Goal: Communication & Community: Answer question/provide support

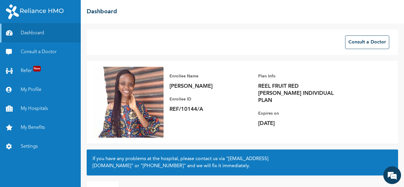
click at [38, 51] on link "Consult a Doctor" at bounding box center [40, 52] width 81 height 19
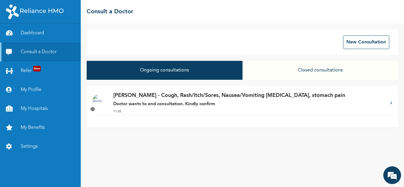
click at [195, 106] on strong "Doctor wants to end consultation. Kindly confirm" at bounding box center [164, 104] width 102 height 4
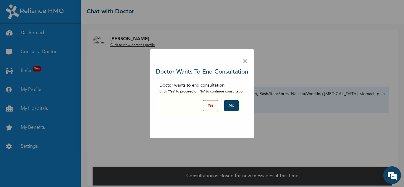
scroll to position [4, 0]
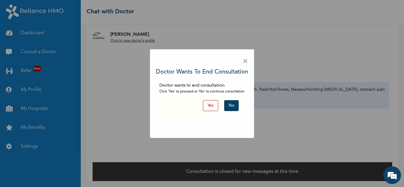
click at [228, 106] on button "No" at bounding box center [231, 105] width 14 height 11
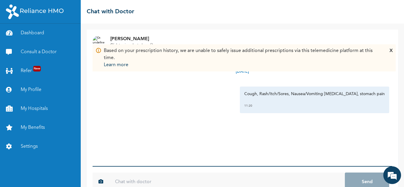
scroll to position [16, 0]
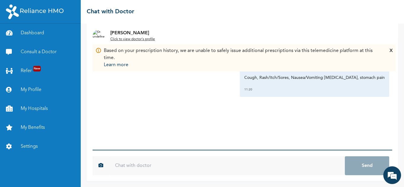
click at [393, 54] on div "Based on your prescription history, we are unable to safely issue additional pr…" at bounding box center [244, 57] width 303 height 27
click at [390, 52] on div "X" at bounding box center [390, 57] width 3 height 21
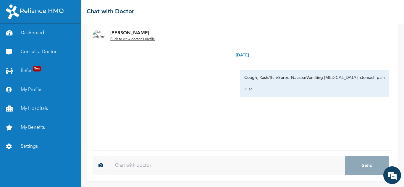
click at [201, 157] on input "text" at bounding box center [227, 165] width 236 height 19
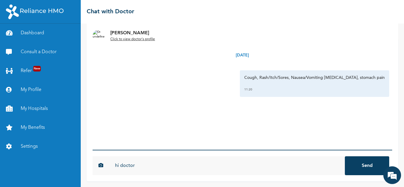
type input "hi doctor"
click at [345, 156] on button "Send" at bounding box center [367, 165] width 44 height 19
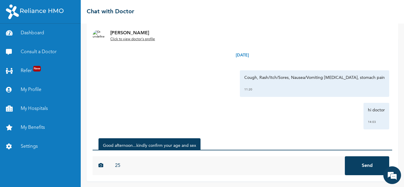
type input "25"
click at [345, 156] on button "Send" at bounding box center [367, 165] width 44 height 19
type input "female"
click at [345, 156] on button "Send" at bounding box center [367, 165] width 44 height 19
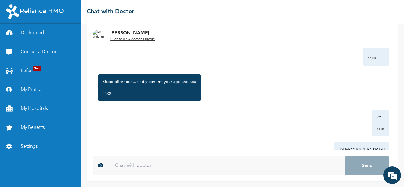
scroll to position [96, 0]
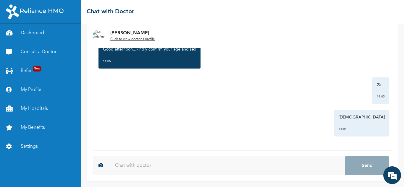
click at [147, 38] on u "Click to view doctor's profile" at bounding box center [132, 40] width 45 height 4
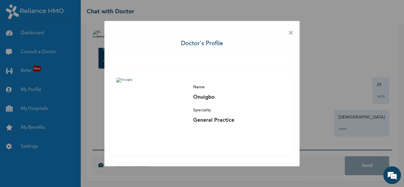
click at [290, 34] on span "×" at bounding box center [291, 33] width 6 height 12
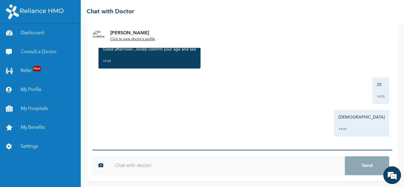
click at [179, 161] on input "text" at bounding box center [227, 165] width 236 height 19
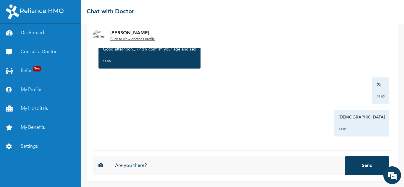
type input "Are you there?"
click at [345, 156] on button "Send" at bounding box center [367, 165] width 44 height 19
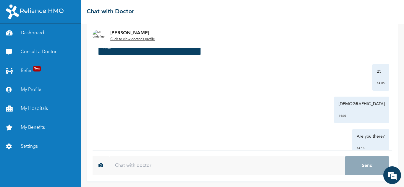
scroll to position [129, 0]
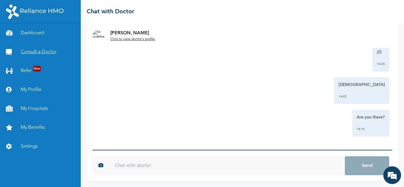
click at [51, 52] on link "Consult a Doctor" at bounding box center [40, 52] width 81 height 19
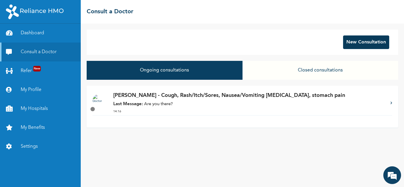
click at [371, 37] on button "New Consultation" at bounding box center [366, 42] width 46 height 14
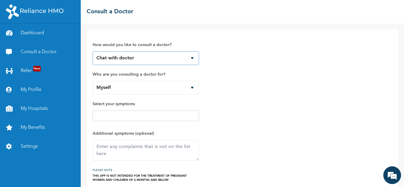
click at [194, 56] on select "Chat with doctor Phone Call" at bounding box center [146, 58] width 106 height 14
click at [236, 98] on div "How would you like to consult a doctor? Chat with doctor Phone Call Who are you…" at bounding box center [243, 108] width 300 height 147
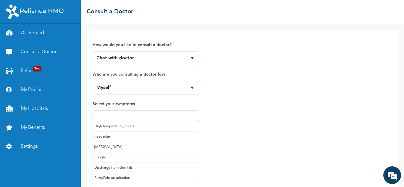
click at [175, 116] on input "text" at bounding box center [145, 115] width 103 height 7
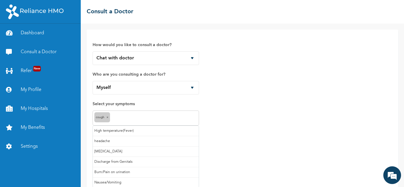
click at [165, 120] on input "text" at bounding box center [154, 118] width 86 height 7
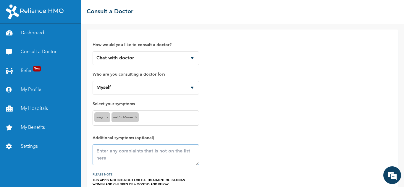
click at [168, 152] on textarea at bounding box center [146, 155] width 106 height 21
click at [147, 151] on textarea "bloating, stomach pain, feels like something is stuck in my throat" at bounding box center [146, 155] width 106 height 21
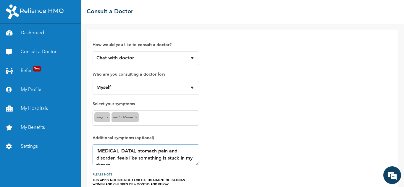
click at [147, 151] on textarea "bloating, stomach pain and disorder, feels like something is stuck in my throat" at bounding box center [146, 155] width 106 height 21
type textarea "bloating, stomach pain, grumbling and disorder, feels like something is stuck i…"
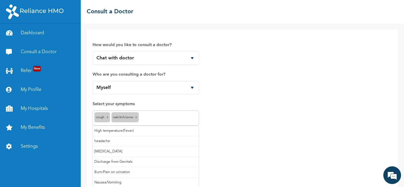
click at [145, 117] on input "text" at bounding box center [168, 118] width 57 height 7
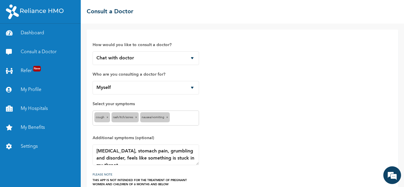
scroll to position [30, 0]
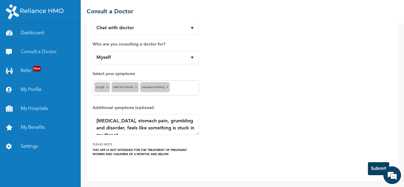
click at [371, 168] on button "Submit" at bounding box center [378, 168] width 21 height 13
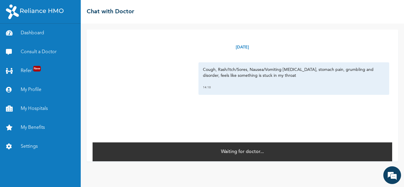
click at [216, 14] on div "☰ Chat with Doctor" at bounding box center [242, 12] width 323 height 24
click at [48, 54] on link "Consult a Doctor" at bounding box center [40, 52] width 81 height 19
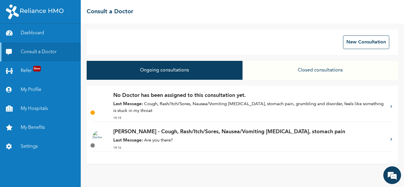
click at [193, 136] on p "[PERSON_NAME] - Cough, Rash/Itch/Sores, Nausea/Vomiting [MEDICAL_DATA], stomach…" at bounding box center [248, 132] width 271 height 8
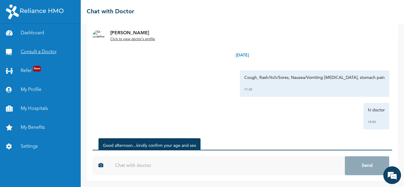
click at [47, 51] on link "Consult a Doctor" at bounding box center [40, 52] width 81 height 19
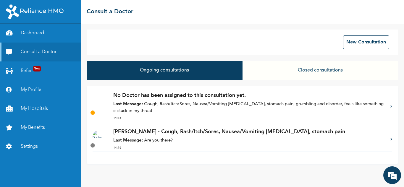
click at [209, 13] on div "☰ Consult a Doctor" at bounding box center [242, 12] width 323 height 24
click at [187, 108] on p "Last Message: Cough, Rash/Itch/Sores, Nausea/Vomiting bloating, stomach pain, g…" at bounding box center [248, 107] width 271 height 13
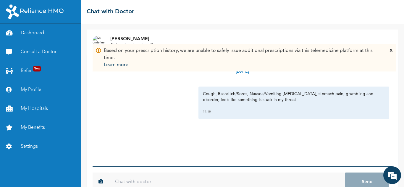
scroll to position [16, 0]
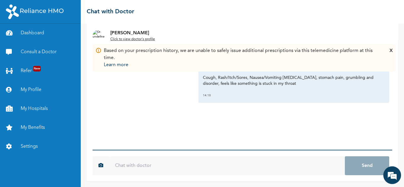
click at [295, 165] on input "text" at bounding box center [227, 165] width 236 height 19
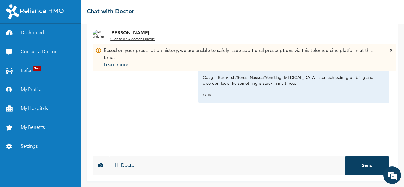
type input "Hi Doctor"
click at [345, 156] on button "Send" at bounding box center [367, 165] width 44 height 19
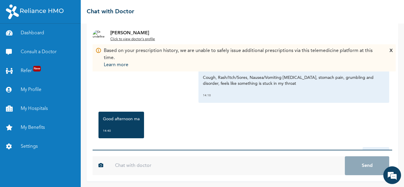
click at [213, 135] on div "Good afternoon ma 14:40" at bounding box center [243, 125] width 294 height 33
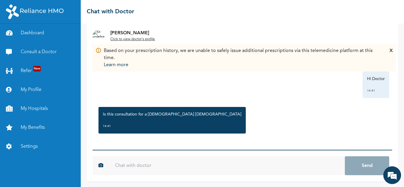
click at [227, 164] on input "text" at bounding box center [227, 165] width 236 height 19
type input "y"
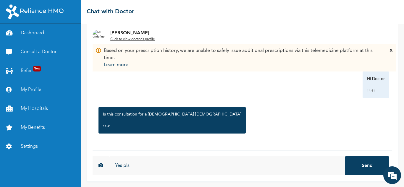
type input "Yes pls"
click at [345, 156] on button "Send" at bounding box center [367, 165] width 44 height 19
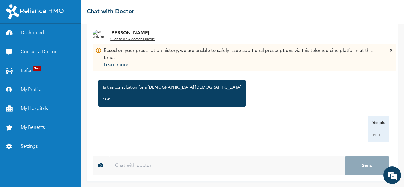
scroll to position [108, 0]
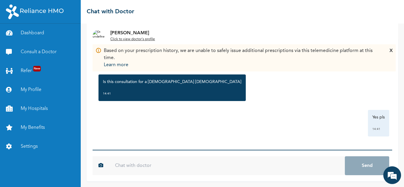
click at [391, 51] on div "X" at bounding box center [390, 57] width 3 height 21
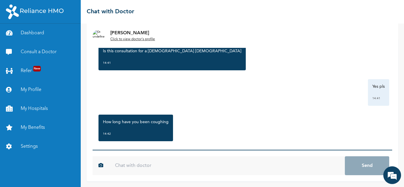
scroll to position [147, 0]
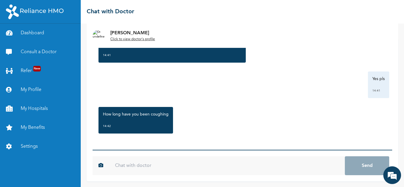
click at [261, 164] on input "text" at bounding box center [227, 165] width 236 height 19
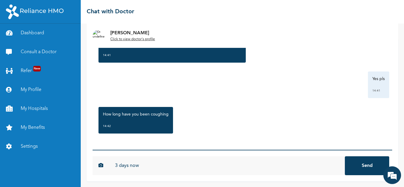
type input "3 days now"
click at [345, 156] on button "Send" at bounding box center [367, 165] width 44 height 19
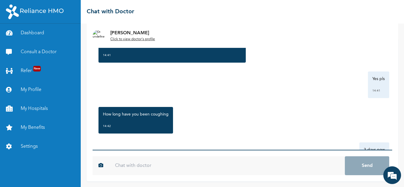
click at [220, 7] on div "☰ Chat with Doctor" at bounding box center [242, 12] width 323 height 24
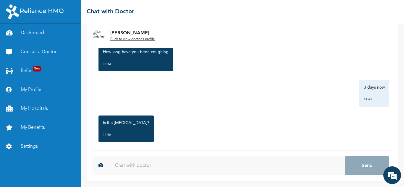
scroll to position [218, 0]
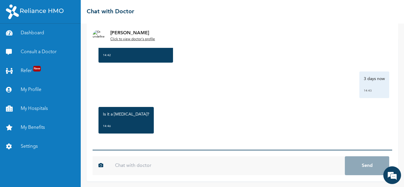
click at [232, 168] on input "text" at bounding box center [227, 165] width 236 height 19
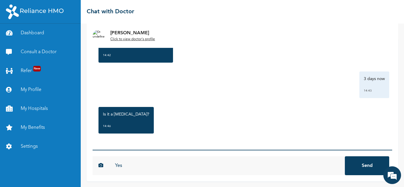
type input "Yes"
click at [345, 156] on button "Send" at bounding box center [367, 165] width 44 height 19
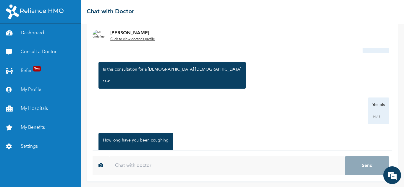
scroll to position [250, 0]
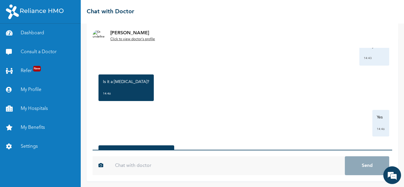
click at [214, 16] on div "☰ Chat with Doctor" at bounding box center [242, 12] width 323 height 24
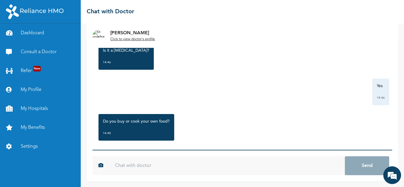
scroll to position [289, 0]
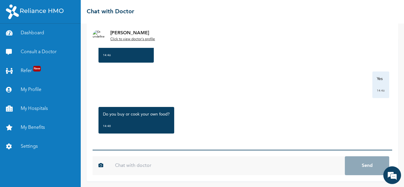
click at [269, 164] on input "text" at bounding box center [227, 165] width 236 height 19
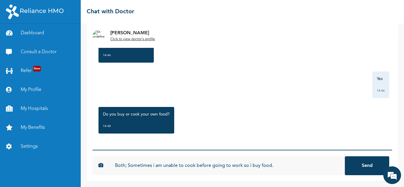
type input "Both; Sometimes i am unable to cook before going to work so i buy food."
click at [359, 168] on button "Send" at bounding box center [367, 165] width 44 height 19
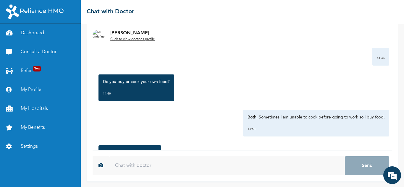
scroll to position [360, 0]
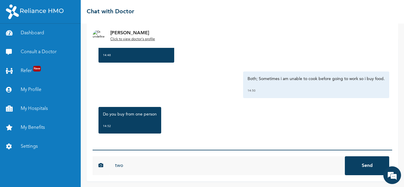
type input "two"
click at [345, 156] on button "Send" at bounding box center [367, 165] width 44 height 19
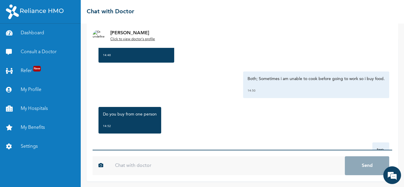
scroll to position [431, 0]
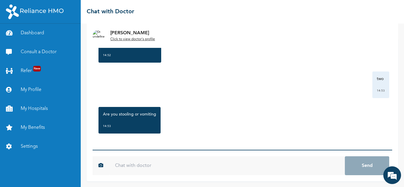
click at [295, 168] on input "text" at bounding box center [227, 165] width 236 height 19
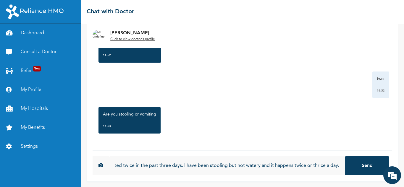
scroll to position [0, 27]
type input "I have vomited twice in the past three days. I have been stooling but not water…"
click at [360, 167] on button "Send" at bounding box center [367, 165] width 44 height 19
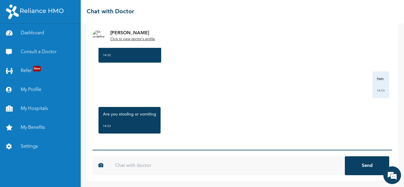
scroll to position [0, 0]
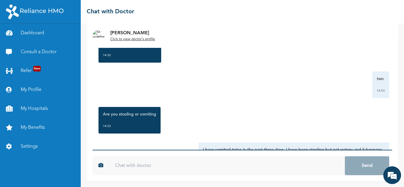
click at [206, 19] on div "☰ Chat with Doctor" at bounding box center [242, 12] width 323 height 24
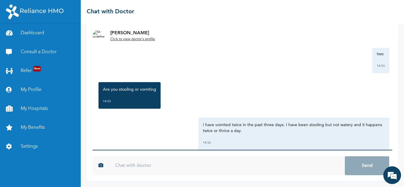
scroll to position [454, 0]
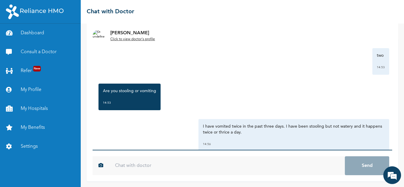
click at [191, 22] on div "☰ Chat with Doctor" at bounding box center [242, 12] width 323 height 24
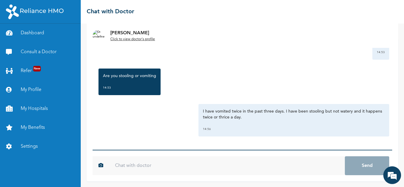
click at [203, 27] on div "Dr. Aliu Click to view doctor's profile" at bounding box center [242, 36] width 311 height 24
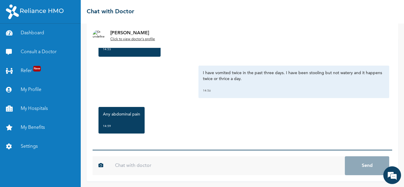
click at [258, 161] on input "text" at bounding box center [227, 165] width 236 height 19
click at [270, 169] on input "text" at bounding box center [227, 165] width 236 height 19
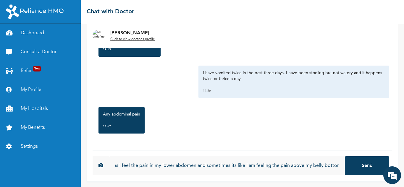
scroll to position [0, 33]
click at [148, 167] on input "Yes, sometimes i feel the pain in my lower abdomen and sometimes its like i am …" at bounding box center [227, 165] width 236 height 19
click at [289, 166] on input "Yes, most times i feel the pain in my lower abdomen and sometimes its like i am…" at bounding box center [227, 165] width 236 height 19
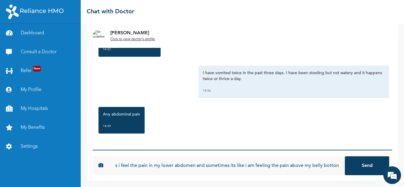
type input "Yes, most times i feel the pain in my lower abdomen and sometimes its like i am…"
click at [365, 166] on button "Send" at bounding box center [367, 165] width 44 height 19
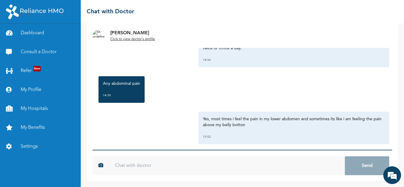
scroll to position [546, 0]
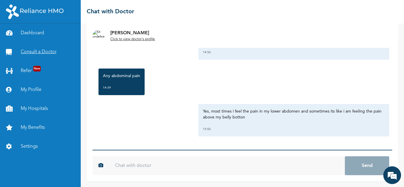
click at [51, 48] on link "Consult a Doctor" at bounding box center [40, 52] width 81 height 19
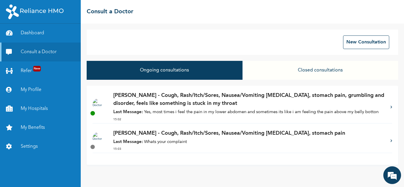
click at [202, 140] on p "Last Message: Whats your complaint" at bounding box center [248, 142] width 271 height 7
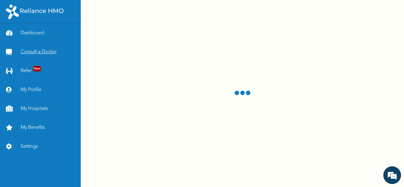
click at [46, 50] on link "Consult a Doctor" at bounding box center [40, 52] width 81 height 19
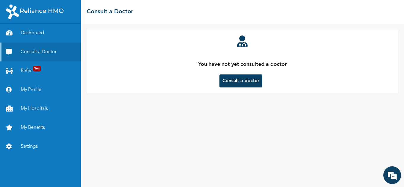
click at [203, 11] on div "☰ Consult a Doctor" at bounding box center [242, 12] width 323 height 24
click at [209, 107] on div "You have not yet consulted a doctor Consult a doctor" at bounding box center [242, 106] width 323 height 164
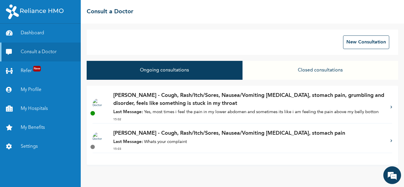
click at [203, 112] on p "Last Message: Yes, most times i feel the pain in my lower abdomen and sometimes…" at bounding box center [248, 112] width 271 height 7
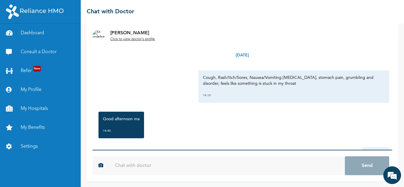
scroll to position [546, 0]
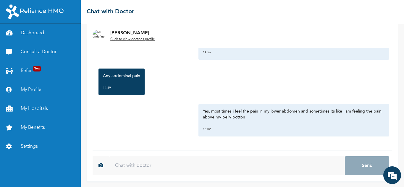
click at [292, 168] on input "text" at bounding box center [227, 165] width 236 height 19
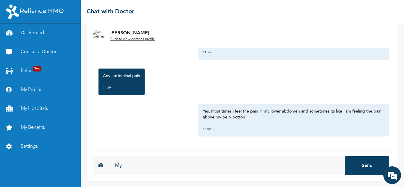
type input "M"
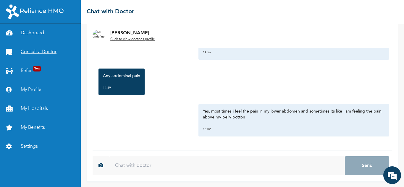
click at [48, 54] on link "Consult a Doctor" at bounding box center [40, 52] width 81 height 19
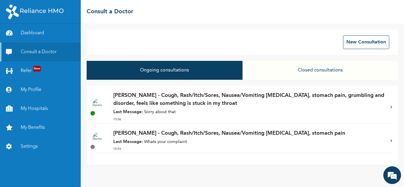
click at [165, 140] on p "Last Message: Whats your complaint" at bounding box center [248, 142] width 271 height 7
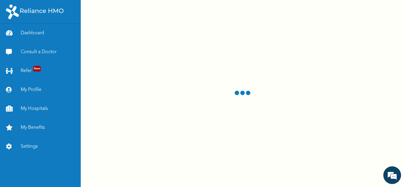
click at [188, 4] on div at bounding box center [242, 93] width 323 height 187
click at [53, 51] on link "Consult a Doctor" at bounding box center [40, 52] width 81 height 19
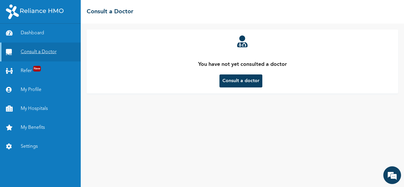
click at [47, 48] on link "Consult a Doctor" at bounding box center [40, 52] width 81 height 19
click at [48, 52] on link "Consult a Doctor" at bounding box center [40, 52] width 81 height 19
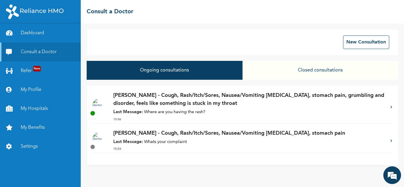
click at [138, 116] on p "Last Message: Where are you having the rash?" at bounding box center [248, 112] width 271 height 7
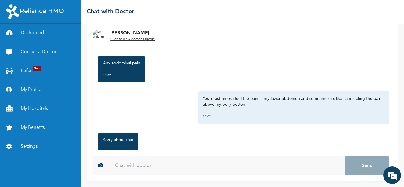
scroll to position [623, 0]
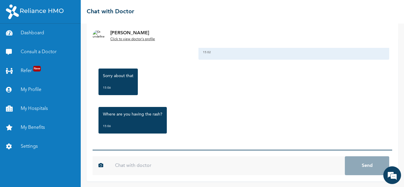
click at [252, 169] on input "text" at bounding box center [227, 165] width 236 height 19
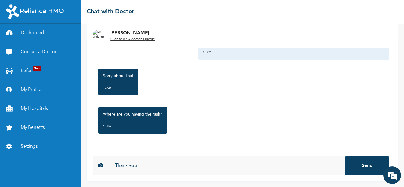
type input "Thank you"
click at [348, 164] on button "Send" at bounding box center [367, 165] width 44 height 19
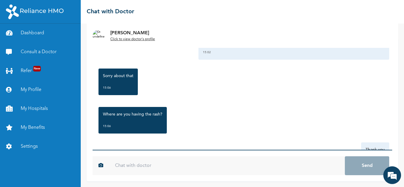
click at [274, 169] on input "text" at bounding box center [227, 165] width 236 height 19
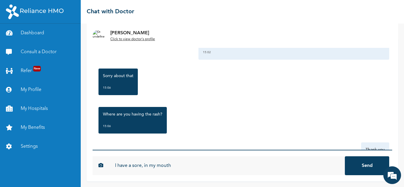
type input "I have a sore, in my mouth"
click at [345, 156] on button "Send" at bounding box center [367, 165] width 44 height 19
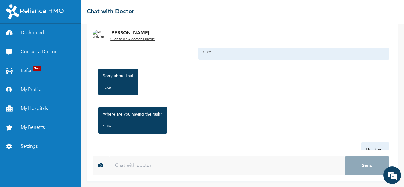
scroll to position [688, 0]
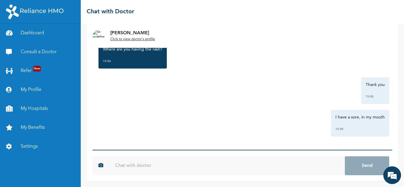
click at [221, 13] on div "☰ Chat with Doctor" at bounding box center [242, 12] width 323 height 24
click at [200, 16] on div "☰ Chat with Doctor" at bounding box center [242, 12] width 323 height 24
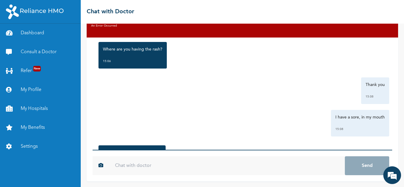
scroll to position [726, 0]
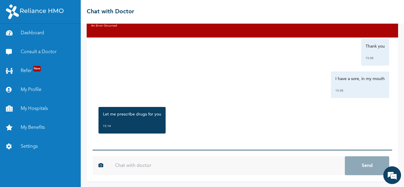
click at [248, 165] on input "text" at bounding box center [227, 165] width 236 height 19
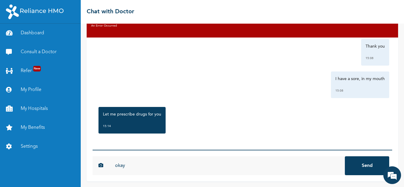
type input "okay"
click at [370, 165] on button "Send" at bounding box center [367, 165] width 44 height 19
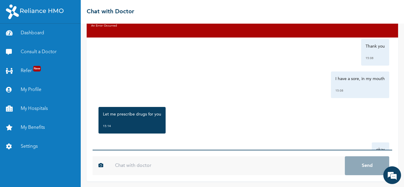
scroll to position [759, 0]
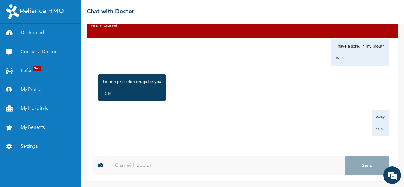
click at [208, 11] on div "☰ Chat with Doctor" at bounding box center [242, 12] width 323 height 24
click at [39, 48] on link "Consult a Doctor" at bounding box center [40, 52] width 81 height 19
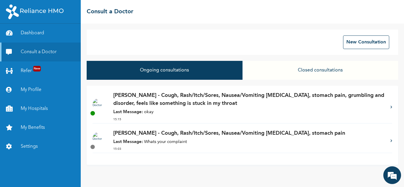
click at [188, 135] on p "[PERSON_NAME] - Cough, Rash/Itch/Sores, Nausea/Vomiting [MEDICAL_DATA], stomach…" at bounding box center [248, 134] width 271 height 8
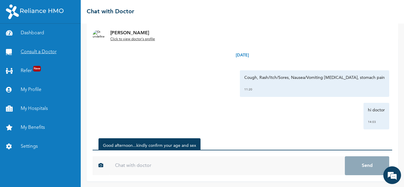
click at [33, 52] on link "Consult a Doctor" at bounding box center [40, 52] width 81 height 19
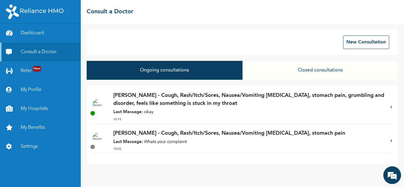
click at [183, 19] on div "☰ Consult a Doctor" at bounding box center [242, 12] width 323 height 24
click at [169, 114] on p "Last Message: okay" at bounding box center [248, 112] width 271 height 7
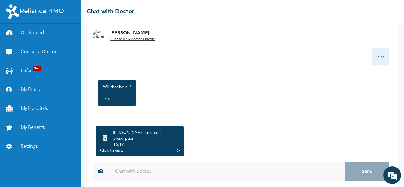
scroll to position [44, 0]
click at [122, 147] on div "Click to view" at bounding box center [111, 150] width 23 height 6
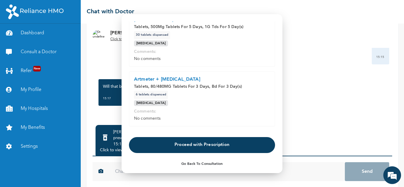
scroll to position [410, 0]
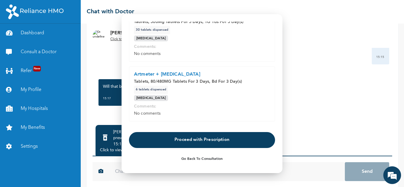
click at [236, 141] on button "Proceed with Prescription" at bounding box center [202, 140] width 146 height 16
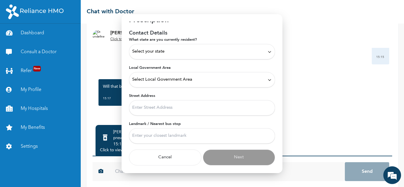
click at [267, 51] on icon at bounding box center [269, 51] width 4 height 4
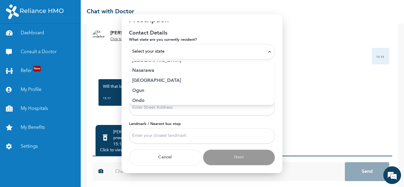
scroll to position [243, 0]
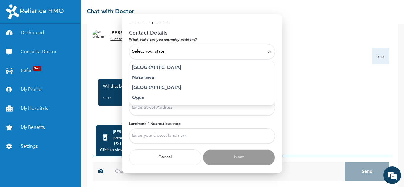
click at [146, 67] on p "Lagos" at bounding box center [202, 67] width 140 height 7
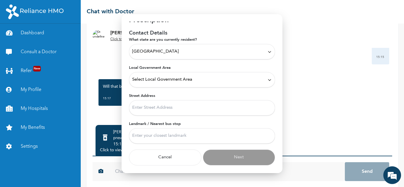
click at [166, 83] on span "Select Local Government Area" at bounding box center [162, 80] width 60 height 7
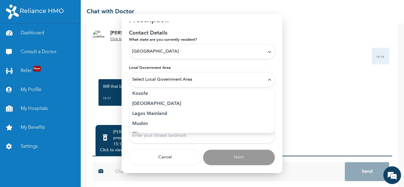
scroll to position [122, 0]
click at [163, 114] on p "Lagos Mainland" at bounding box center [202, 115] width 140 height 7
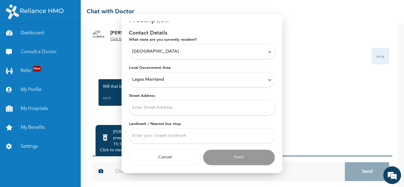
click at [181, 111] on input "Street Address" at bounding box center [202, 107] width 146 height 15
type input "[STREET_ADDRESS]."
click at [236, 139] on input "Landmark / Nearest bus stop" at bounding box center [202, 135] width 146 height 15
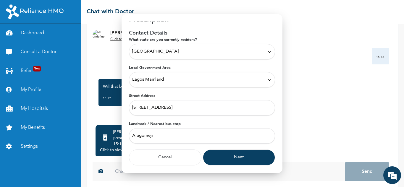
type input "Alagomeji"
click at [235, 160] on button "Next" at bounding box center [239, 158] width 72 height 16
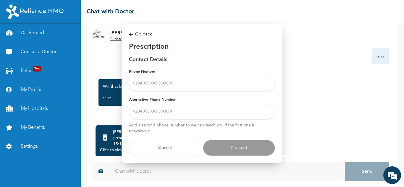
scroll to position [0, 0]
click at [233, 90] on input "Phone Number" at bounding box center [202, 83] width 146 height 15
type input "09039776394"
click at [172, 111] on input "Alternative Phone Number" at bounding box center [202, 111] width 146 height 15
type input "09015145259"
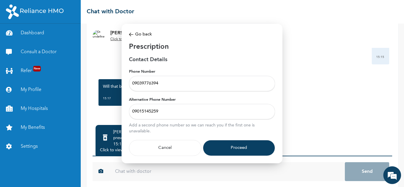
click at [225, 145] on button "Proceed" at bounding box center [239, 148] width 72 height 16
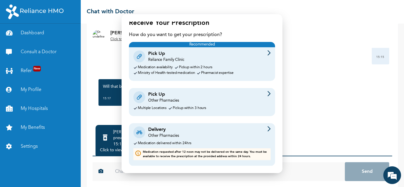
scroll to position [12, 0]
click at [225, 135] on div "Delivery Other Pharmacies" at bounding box center [201, 132] width 137 height 12
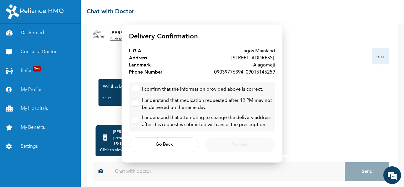
scroll to position [0, 0]
click at [140, 91] on div "I confirm that the information provided above is correct." at bounding box center [202, 89] width 140 height 9
click at [134, 89] on label at bounding box center [135, 88] width 7 height 7
click at [134, 89] on input "checkbox" at bounding box center [134, 87] width 4 height 4
checkbox input "true"
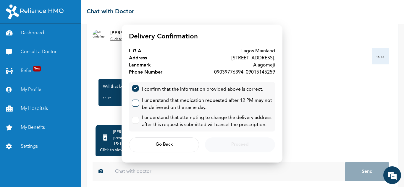
click at [134, 101] on input "checkbox" at bounding box center [134, 102] width 4 height 4
checkbox input "true"
click at [137, 123] on label at bounding box center [135, 120] width 7 height 7
click at [136, 121] on input "checkbox" at bounding box center [134, 119] width 4 height 4
checkbox input "true"
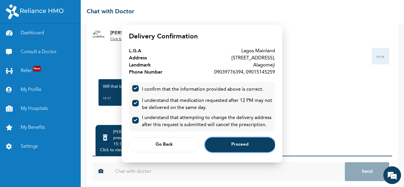
click at [223, 139] on button "Proceed" at bounding box center [240, 145] width 70 height 15
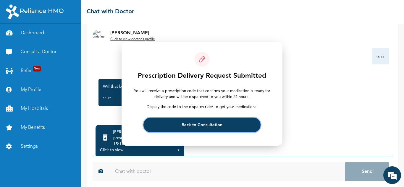
click at [220, 127] on button "Back to Consultation" at bounding box center [201, 125] width 117 height 15
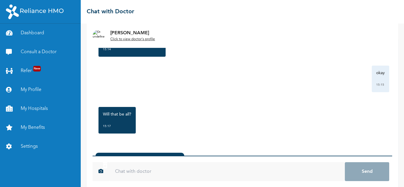
click at [227, 170] on input "text" at bounding box center [227, 171] width 236 height 19
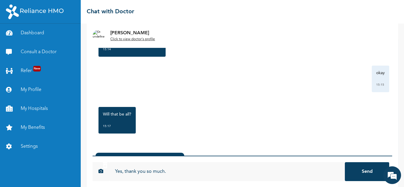
type input "Yes, thank you so much."
click at [345, 162] on button "Send" at bounding box center [367, 171] width 44 height 19
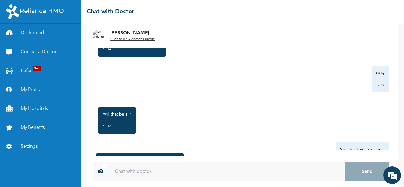
scroll to position [55, 0]
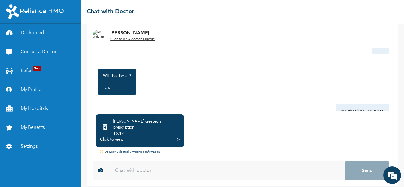
click at [119, 137] on div "Click to view" at bounding box center [111, 140] width 23 height 6
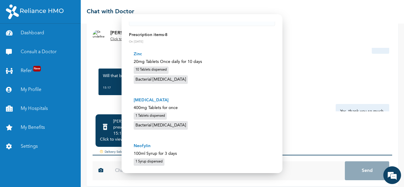
scroll to position [43, 0]
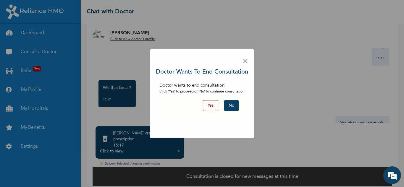
click at [213, 106] on button "Yes" at bounding box center [210, 105] width 15 height 11
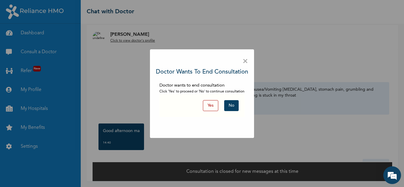
scroll to position [30, 0]
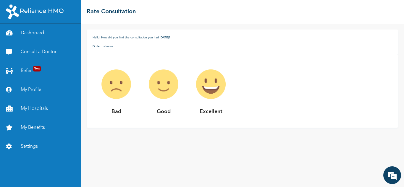
click at [211, 90] on img at bounding box center [210, 84] width 47 height 47
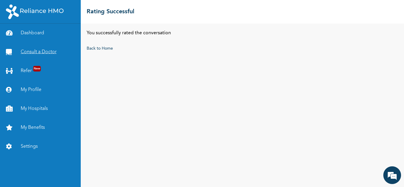
click at [50, 51] on link "Consult a Doctor" at bounding box center [40, 52] width 81 height 19
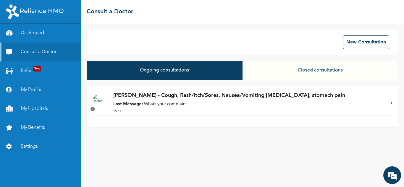
click at [339, 68] on button "Closed consultations" at bounding box center [320, 70] width 156 height 19
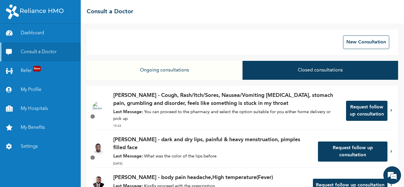
click at [240, 115] on p "Last Message: You can proceed to the pharmacy and select the option suitable fo…" at bounding box center [226, 115] width 227 height 13
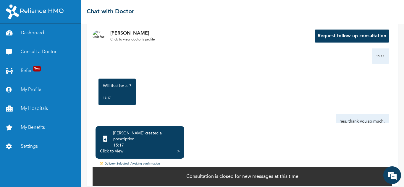
scroll to position [880, 0]
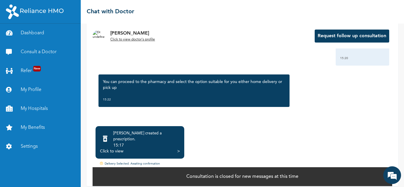
click at [167, 143] on div "15:17" at bounding box center [146, 146] width 67 height 6
click at [119, 148] on div "Click to view" at bounding box center [111, 151] width 23 height 6
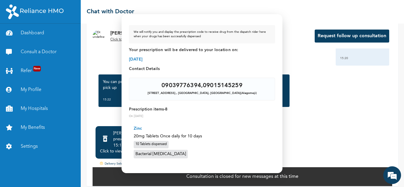
scroll to position [0, 0]
